Goal: Find specific page/section: Find specific page/section

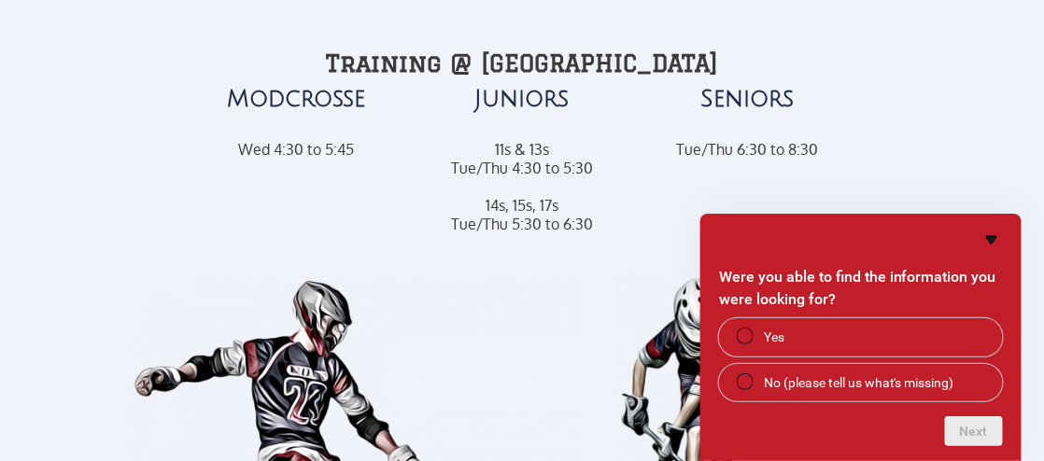
scroll to position [1015, 0]
click at [997, 242] on icon "Hide survey" at bounding box center [992, 240] width 22 height 22
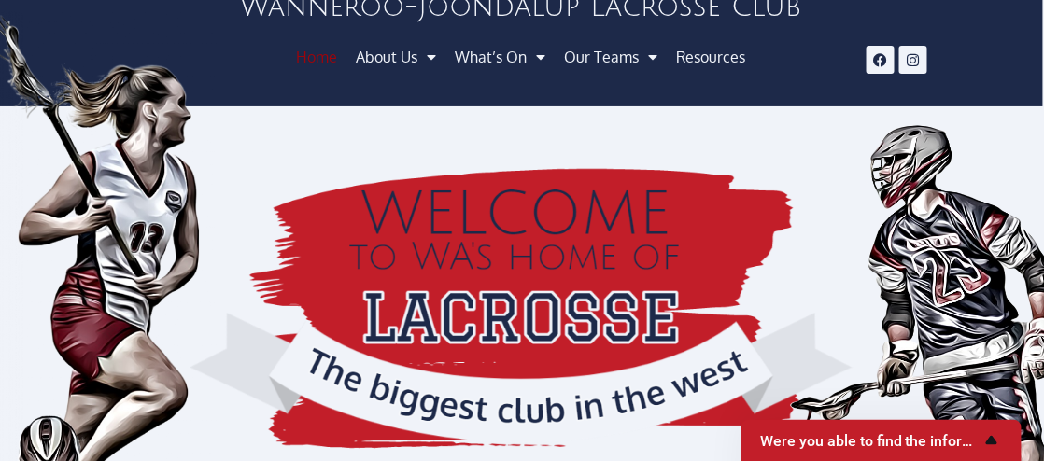
scroll to position [0, 1]
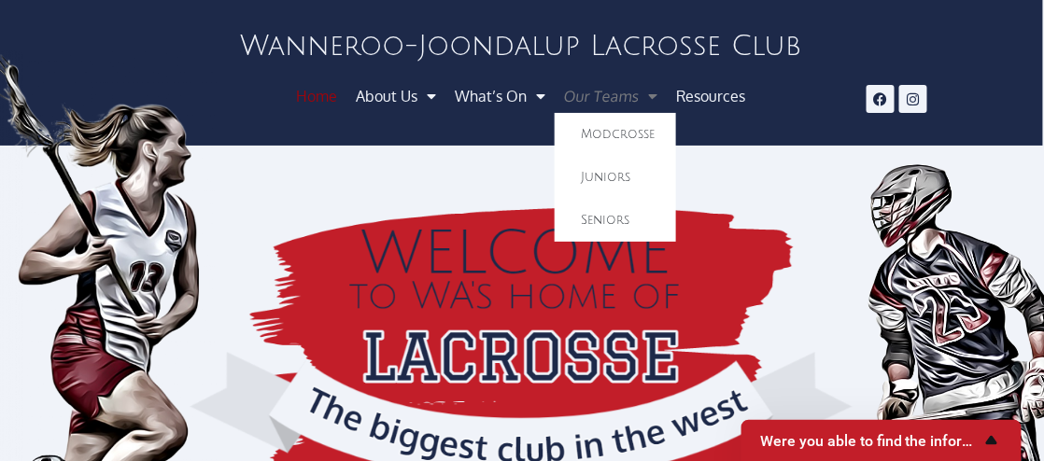
click at [605, 103] on link "Our Teams" at bounding box center [611, 96] width 117 height 34
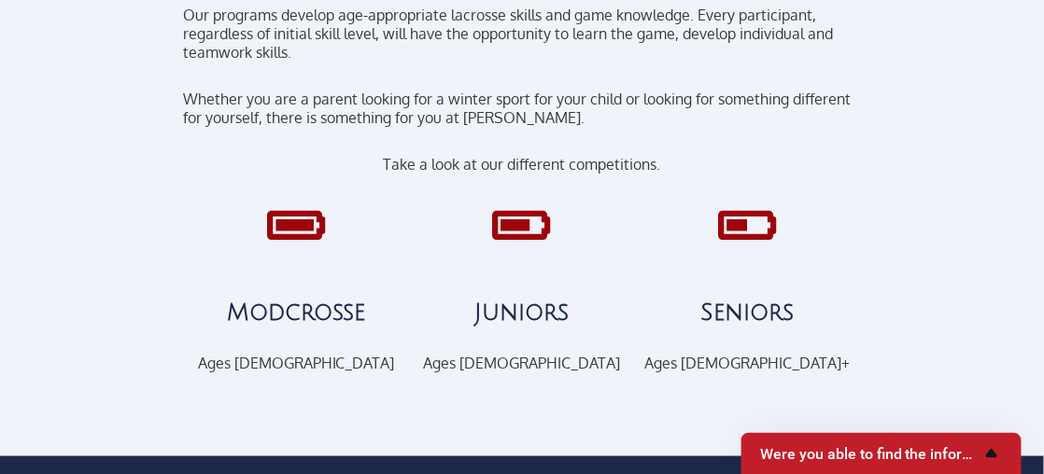
scroll to position [362, 0]
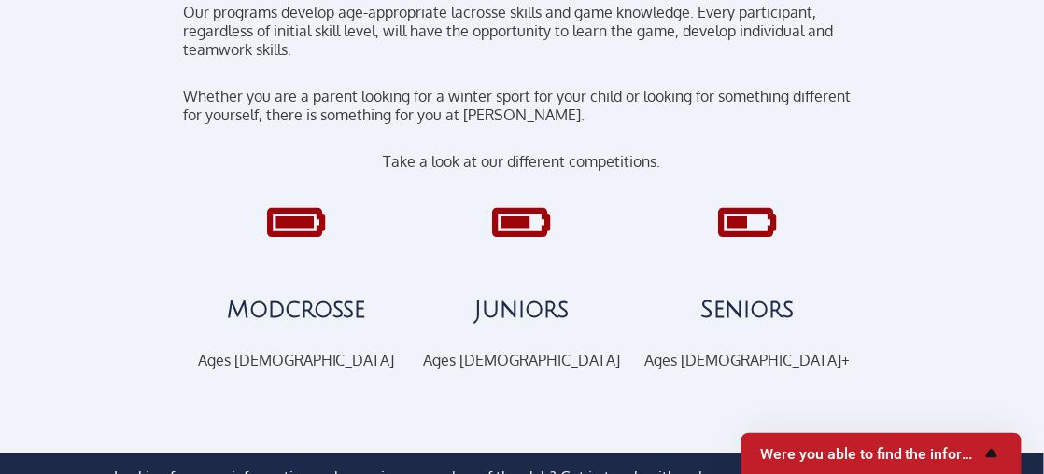
click at [523, 223] on icon "Juniors" at bounding box center [522, 222] width 47 height 47
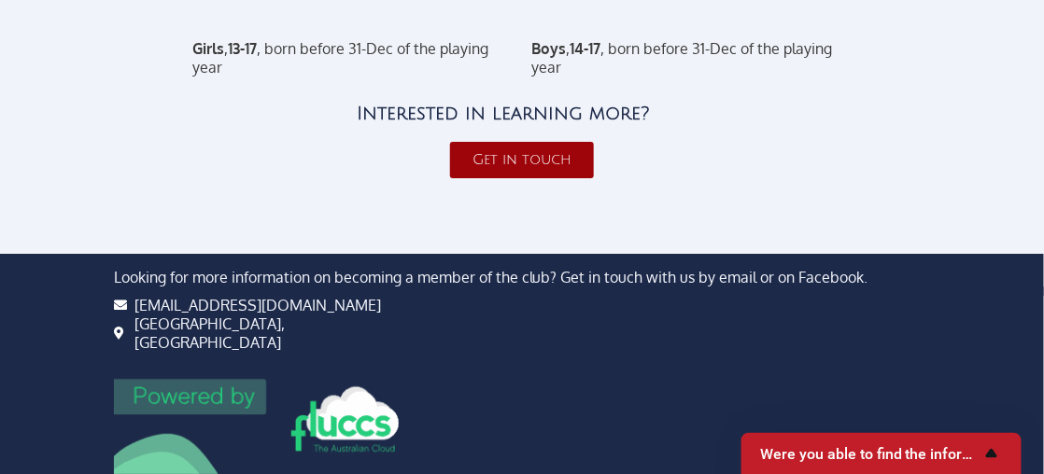
scroll to position [1607, 0]
